Goal: Information Seeking & Learning: Check status

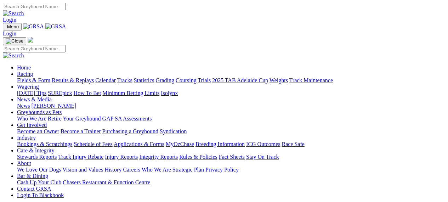
click at [77, 77] on link "Results & Replays" at bounding box center [73, 80] width 42 height 6
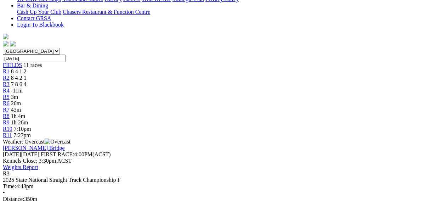
scroll to position [146, 0]
